Goal: Find specific page/section: Find specific page/section

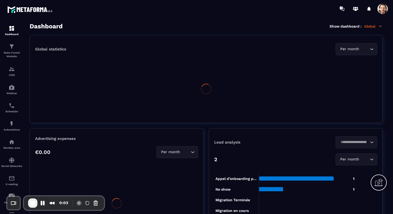
click at [380, 10] on span at bounding box center [383, 9] width 10 height 10
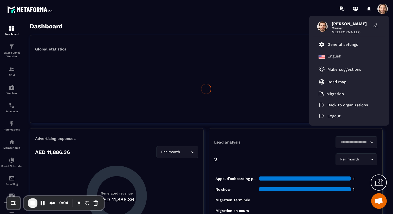
click at [280, 19] on section "Dashboard Sales Funnel Website CRM Webinar Scheduler Automations Member area So…" at bounding box center [196, 118] width 393 height 202
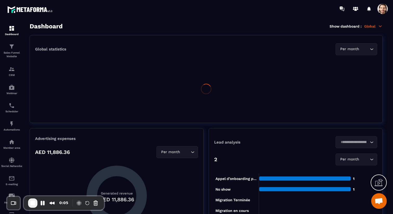
click at [368, 24] on p "Global" at bounding box center [373, 26] width 18 height 5
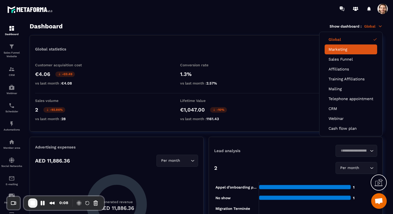
click at [346, 50] on link "Marketing" at bounding box center [351, 49] width 45 height 5
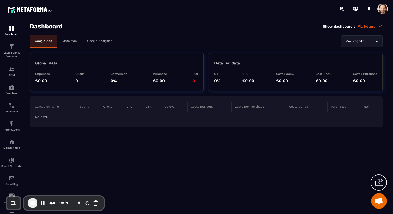
click at [72, 39] on p "Meta Ads" at bounding box center [69, 41] width 14 height 4
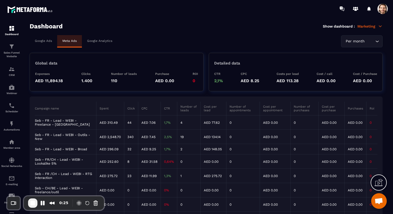
click at [58, 122] on td "Seb - FR - Lead - WEBI - Freelance - [GEOGRAPHIC_DATA]" at bounding box center [66, 122] width 62 height 14
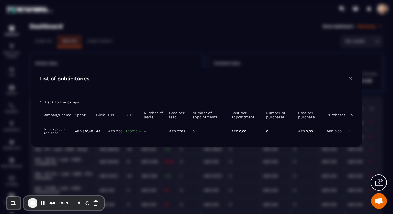
click at [57, 130] on td "H/F - 25-55 - Freelance" at bounding box center [55, 131] width 32 height 16
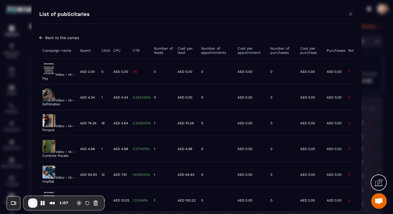
click at [350, 16] on img "Modal window" at bounding box center [351, 14] width 6 height 6
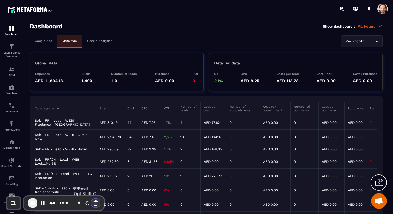
click at [96, 204] on button "Cancel Recording" at bounding box center [96, 203] width 8 height 8
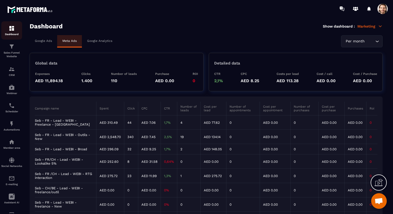
click at [17, 35] on p "Dashboard" at bounding box center [11, 34] width 21 height 3
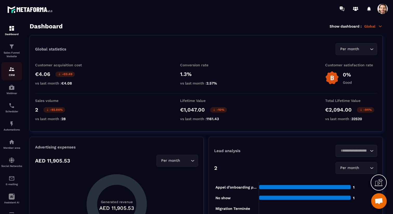
click at [16, 70] on div "CRM" at bounding box center [11, 71] width 21 height 10
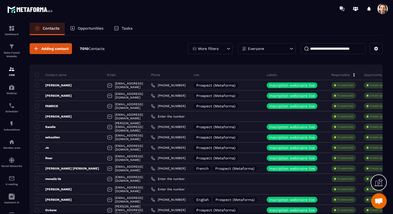
click at [131, 28] on p "Tasks" at bounding box center [127, 28] width 11 height 5
